Goal: Navigation & Orientation: Find specific page/section

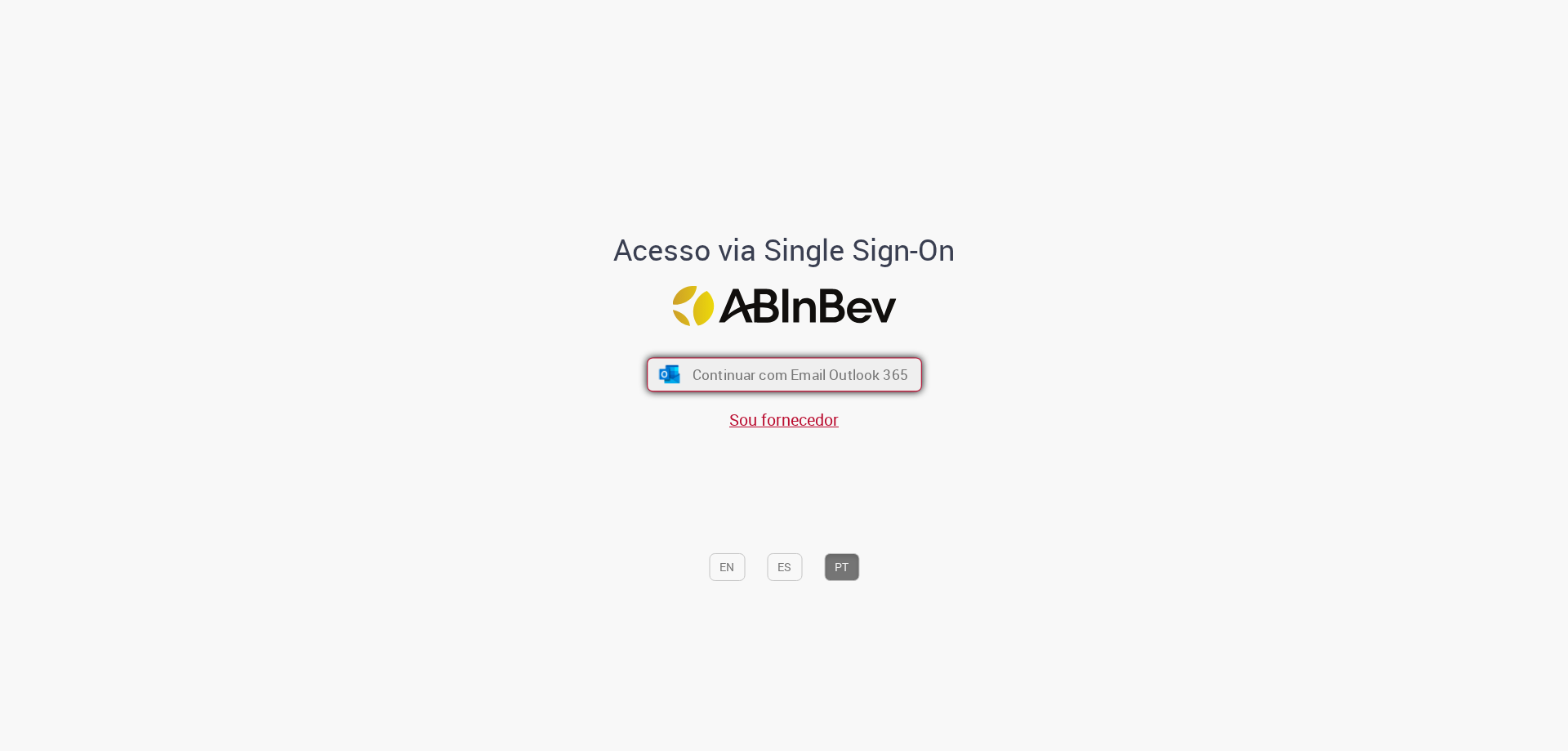
click at [799, 375] on span "Continuar com Email Outlook 365" at bounding box center [800, 374] width 216 height 19
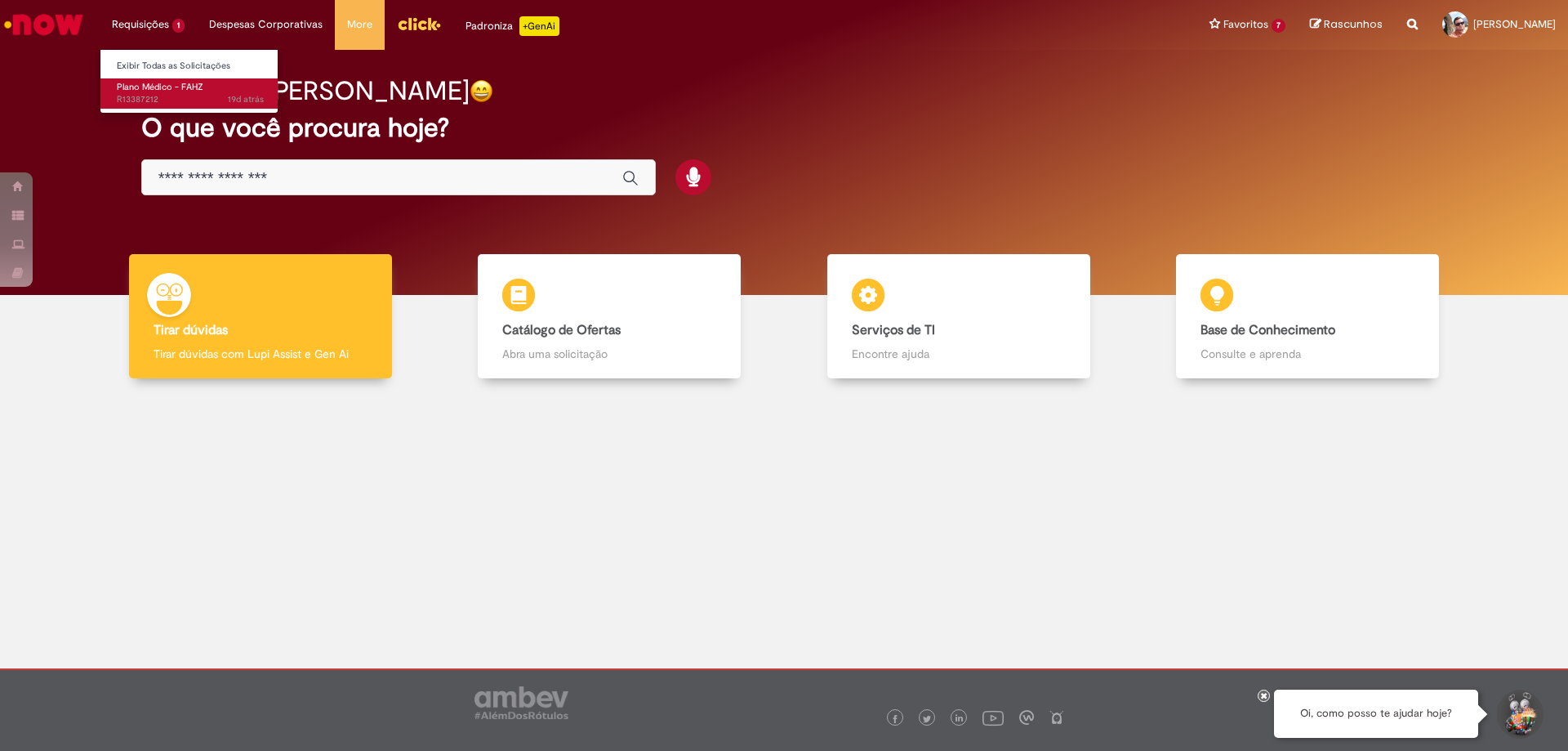
click at [135, 84] on span "Plano Médico - FAHZ" at bounding box center [160, 87] width 87 height 13
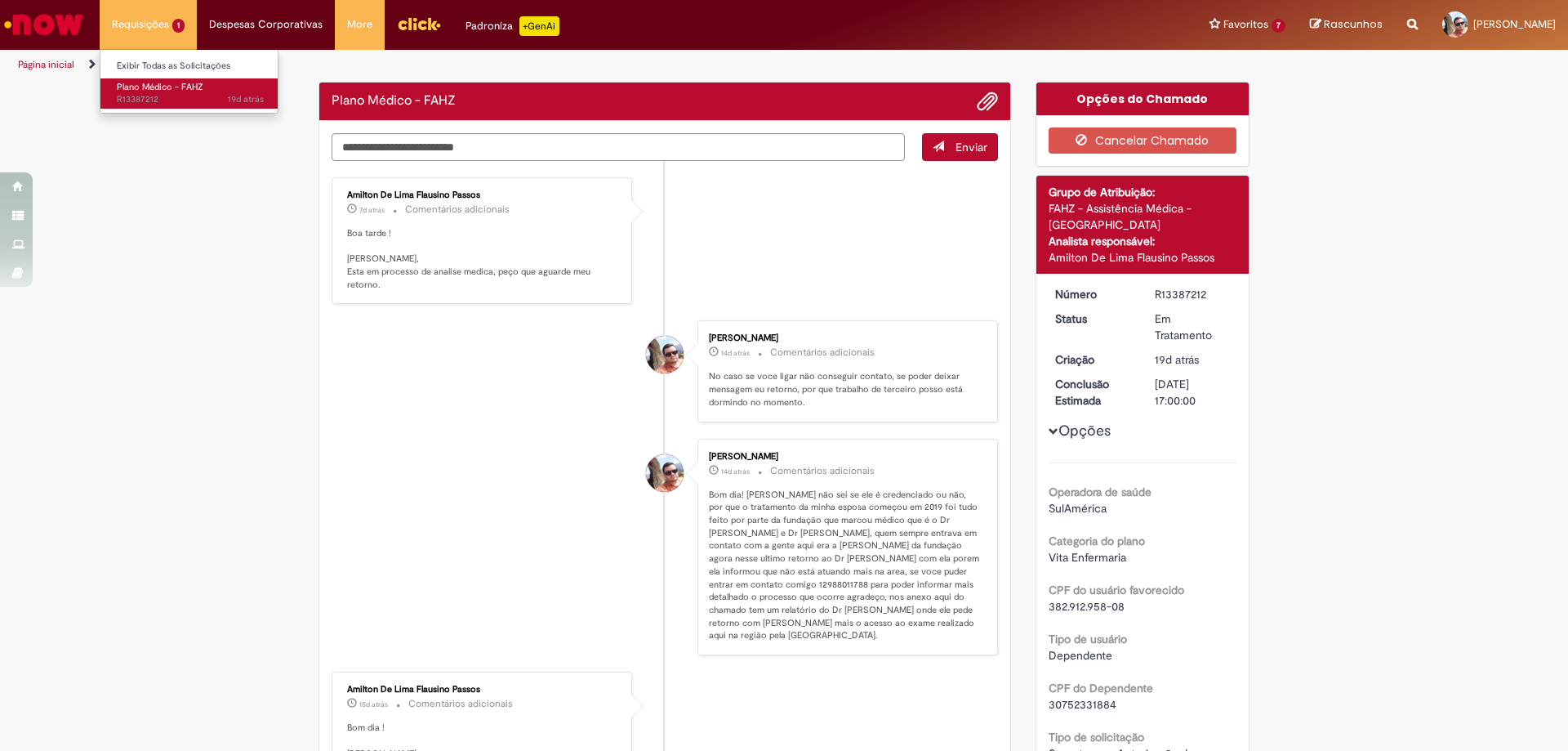
click at [156, 92] on span "Plano Médico - FAHZ" at bounding box center [160, 87] width 87 height 13
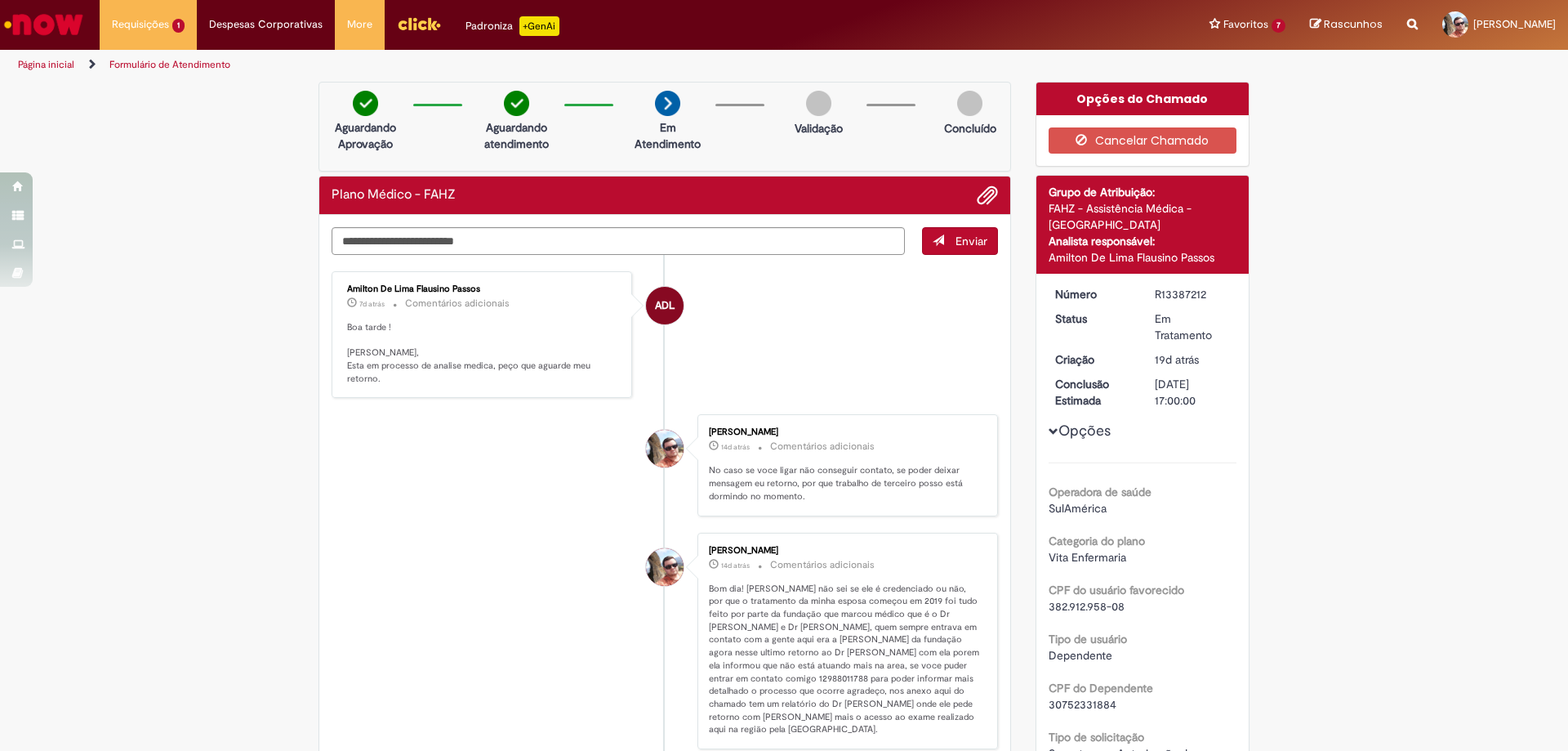
click at [34, 59] on link "Página inicial" at bounding box center [46, 63] width 57 height 13
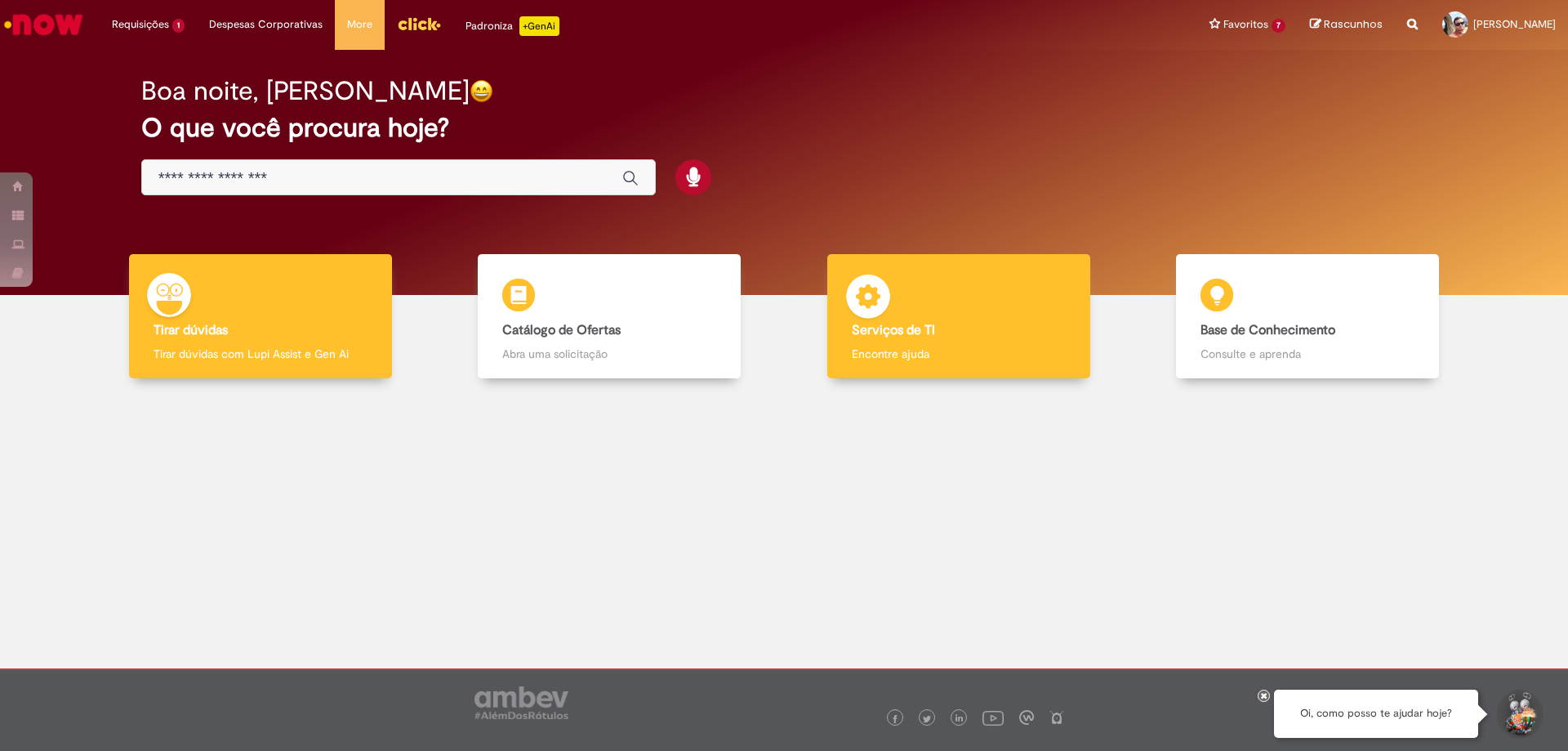
click at [928, 313] on div "Serviços de TI Serviços de TI Encontre ajuda" at bounding box center [960, 317] width 263 height 125
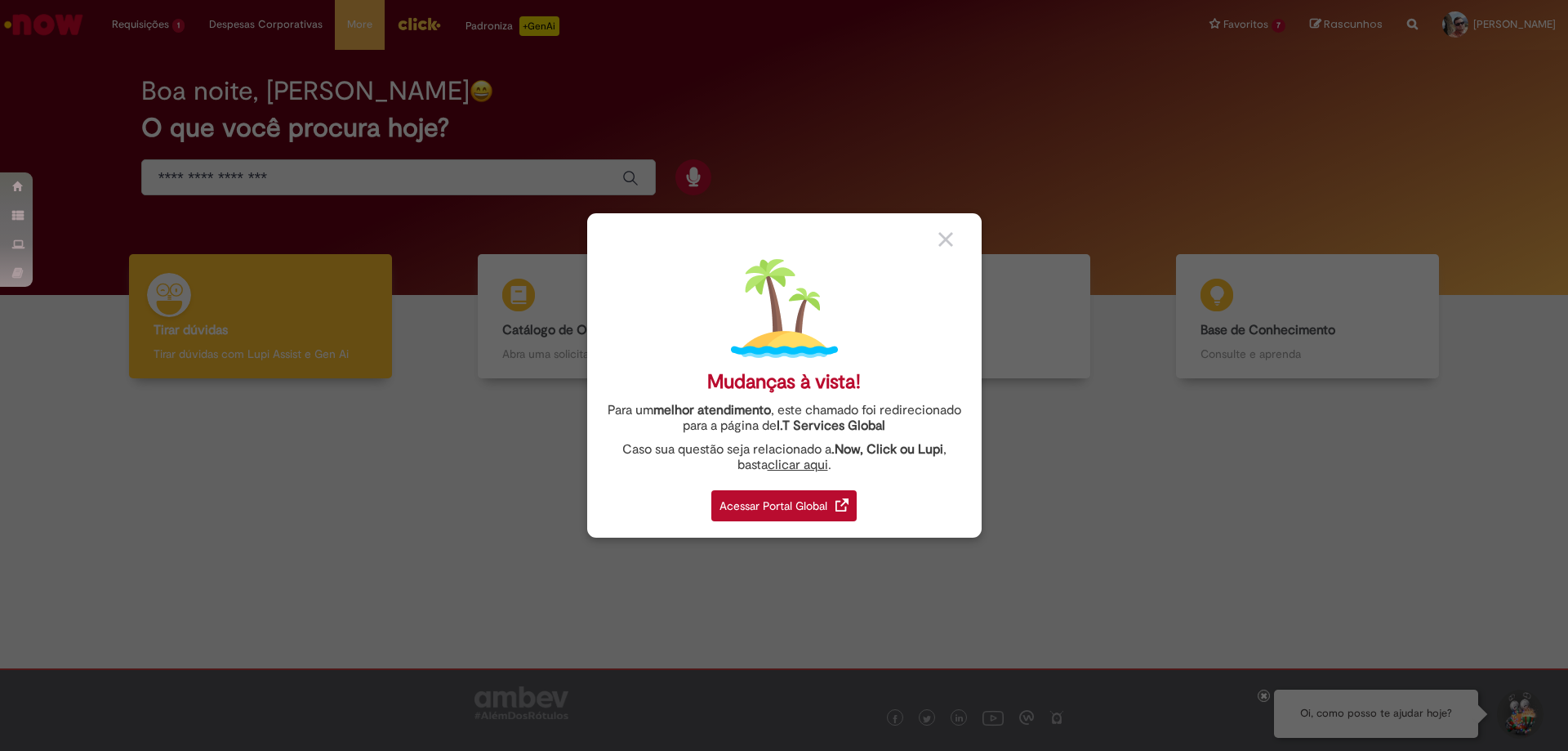
click at [777, 499] on div "Acessar Portal Global" at bounding box center [784, 506] width 145 height 31
click at [777, 498] on div "Acessar Portal Global" at bounding box center [784, 506] width 145 height 31
